Goal: Task Accomplishment & Management: Use online tool/utility

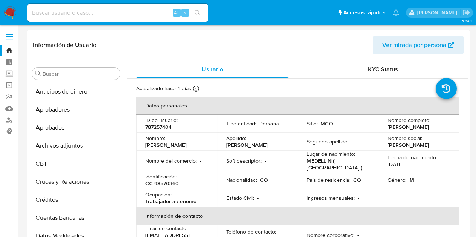
select select "10"
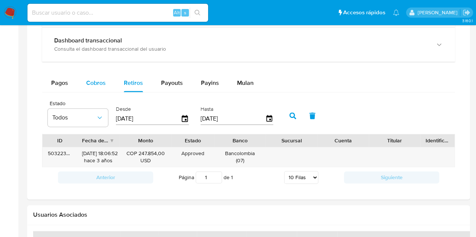
scroll to position [424, 0]
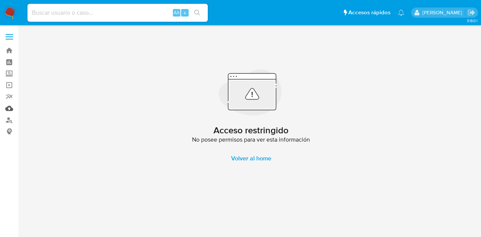
click at [7, 111] on link "Mulan" at bounding box center [45, 109] width 90 height 12
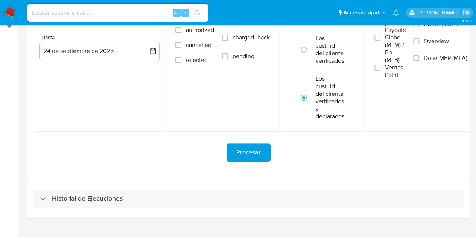
scroll to position [119, 0]
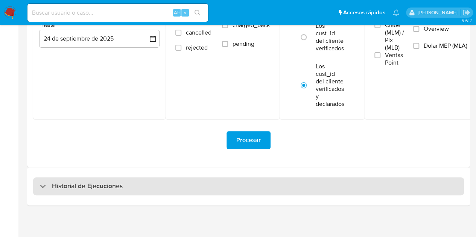
click at [85, 180] on div "Historial de Ejecuciones" at bounding box center [248, 187] width 431 height 18
select select "10"
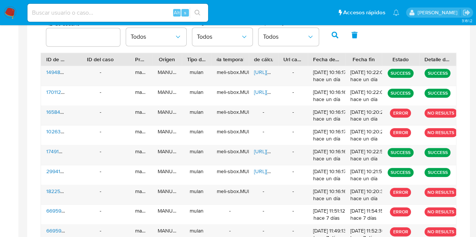
scroll to position [306, 0]
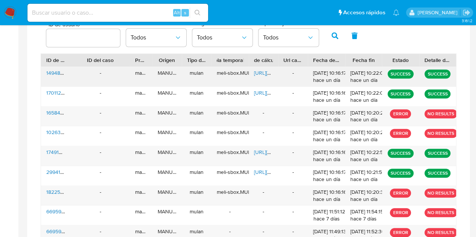
click at [260, 73] on span "https://docs.google.com/spreadsheets/d/1NMdPAVMCo3hUPrW1JPAYYRmamKF5DJ8IDGR-51x…" at bounding box center [280, 73] width 52 height 8
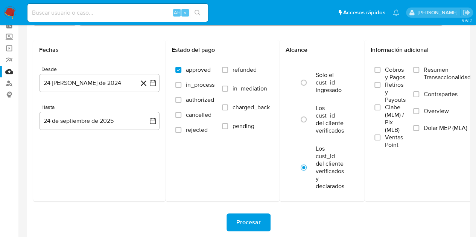
scroll to position [0, 0]
